Goal: Task Accomplishment & Management: Use online tool/utility

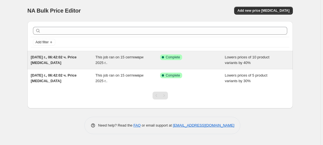
click at [198, 62] on div "Success Complete Complete" at bounding box center [192, 59] width 65 height 11
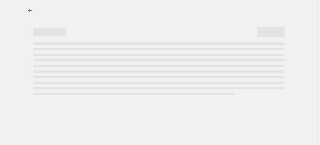
select select "percentage"
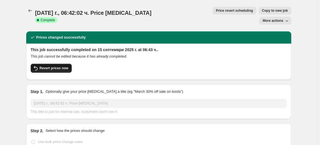
click at [47, 66] on span "Revert prices now" at bounding box center [54, 68] width 29 height 4
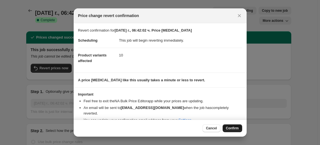
click at [230, 128] on span "Confirm" at bounding box center [232, 128] width 13 height 4
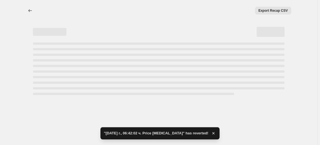
select select "percentage"
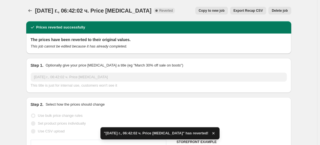
click at [286, 9] on span "Delete job" at bounding box center [280, 10] width 16 height 4
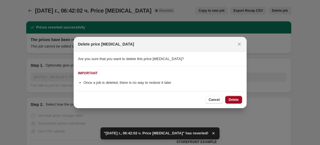
click at [236, 98] on span "Delete" at bounding box center [234, 99] width 10 height 4
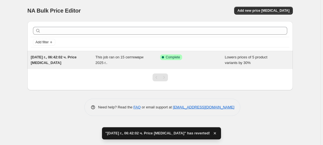
click at [211, 58] on div "Success Complete Complete" at bounding box center [188, 57] width 56 height 6
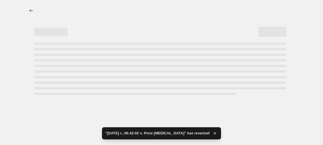
select select "percentage"
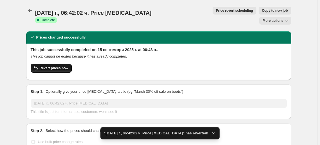
click at [54, 66] on span "Revert prices now" at bounding box center [54, 68] width 29 height 4
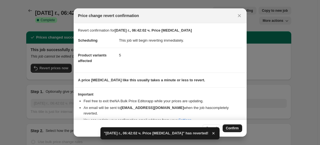
click at [228, 127] on span "Confirm" at bounding box center [232, 128] width 13 height 4
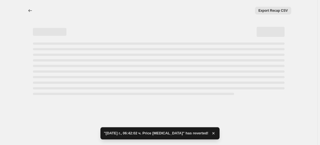
select select "percentage"
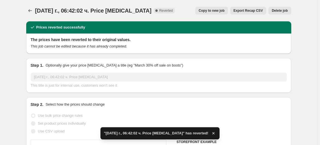
click at [282, 9] on span "Delete job" at bounding box center [280, 10] width 16 height 4
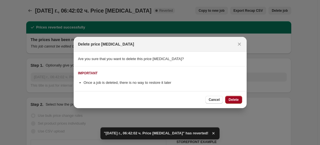
click at [237, 101] on span "Delete" at bounding box center [234, 99] width 10 height 4
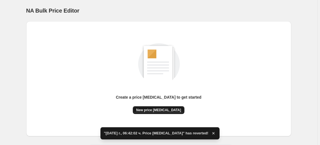
click at [168, 109] on span "New price [MEDICAL_DATA]" at bounding box center [158, 110] width 45 height 4
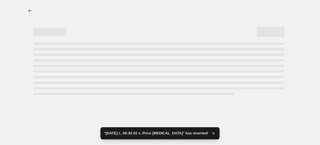
select select "percentage"
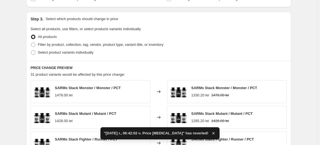
scroll to position [254, 0]
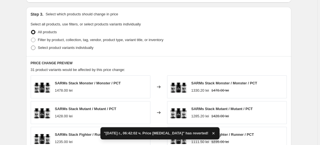
click at [71, 49] on span "Select product variants individually" at bounding box center [66, 48] width 56 height 4
click at [31, 46] on input "Select product variants individually" at bounding box center [31, 46] width 0 height 0
radio input "true"
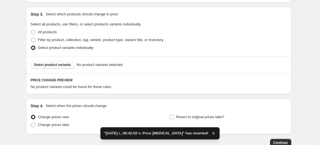
click at [55, 66] on span "Select product variants" at bounding box center [52, 65] width 37 height 4
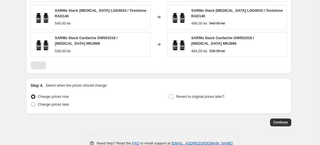
scroll to position [431, 0]
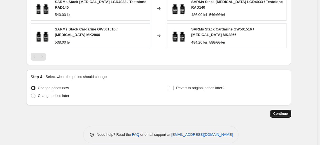
click at [281, 110] on button "Continue" at bounding box center [280, 114] width 21 height 8
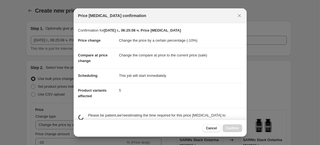
scroll to position [0, 0]
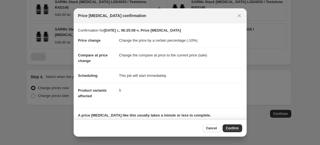
click at [232, 130] on span "Confirm" at bounding box center [232, 128] width 13 height 4
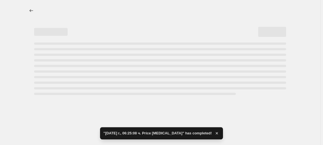
select select "percentage"
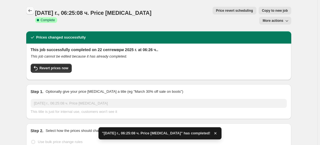
click at [30, 8] on icon "Price change jobs" at bounding box center [30, 11] width 6 height 6
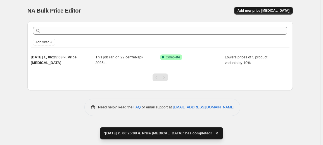
click at [260, 13] on button "Add new price [MEDICAL_DATA]" at bounding box center [263, 11] width 59 height 8
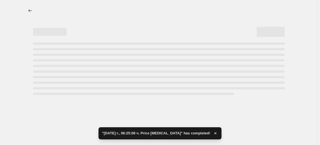
select select "percentage"
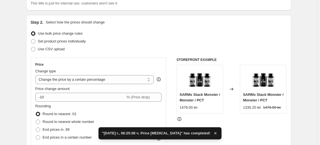
scroll to position [51, 0]
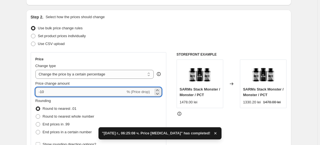
click at [49, 92] on input "-10" at bounding box center [80, 91] width 90 height 9
click at [42, 93] on input "-10" at bounding box center [80, 91] width 90 height 9
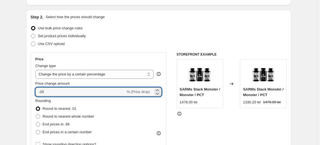
type input "-20"
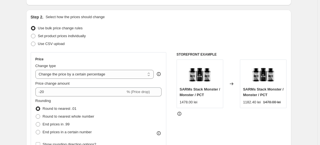
click at [59, 98] on fieldset "Rounding Round to nearest .01 Round to nearest whole number End prices in .99 E…" at bounding box center [64, 117] width 59 height 38
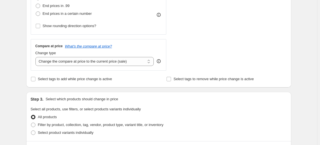
scroll to position [178, 0]
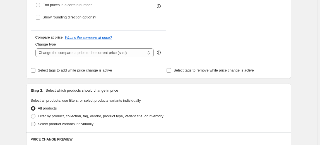
click at [58, 124] on span "Select product variants individually" at bounding box center [66, 124] width 56 height 4
click at [31, 122] on input "Select product variants individually" at bounding box center [31, 122] width 0 height 0
radio input "true"
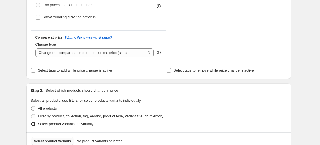
click at [50, 141] on span "Select product variants" at bounding box center [52, 141] width 37 height 4
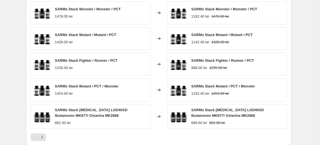
scroll to position [406, 0]
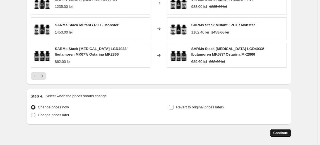
click at [281, 132] on span "Continue" at bounding box center [281, 133] width 15 height 4
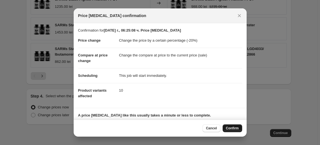
click at [237, 129] on span "Confirm" at bounding box center [232, 128] width 13 height 4
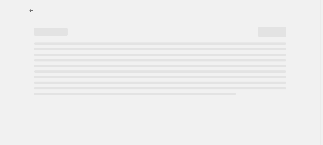
select select "percentage"
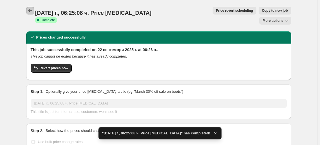
click at [33, 12] on icon "Price change jobs" at bounding box center [30, 11] width 6 height 6
